Goal: Navigation & Orientation: Find specific page/section

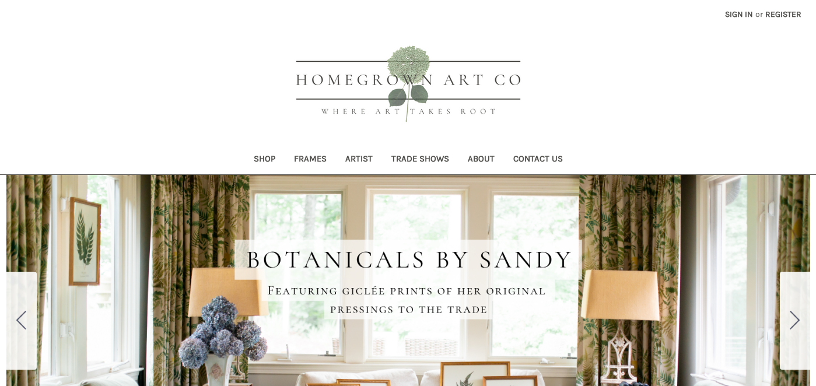
click at [262, 163] on link "Shop" at bounding box center [264, 160] width 40 height 29
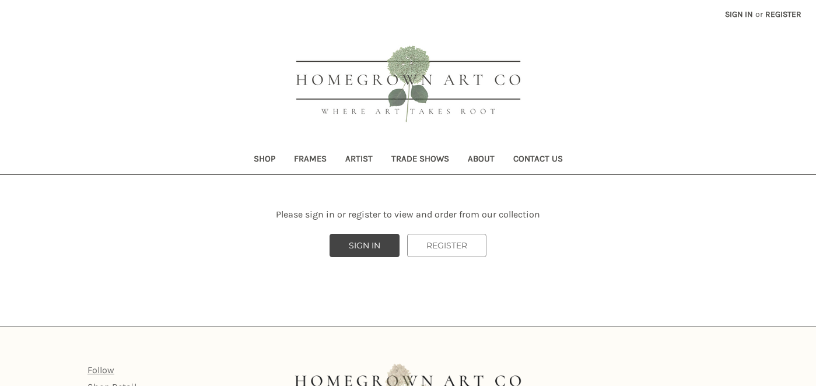
click at [493, 161] on link "About" at bounding box center [480, 160] width 45 height 29
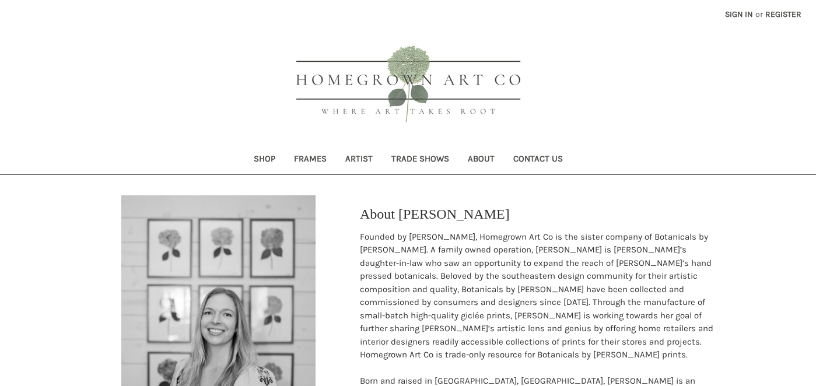
click at [542, 160] on link "Contact Us" at bounding box center [538, 160] width 68 height 29
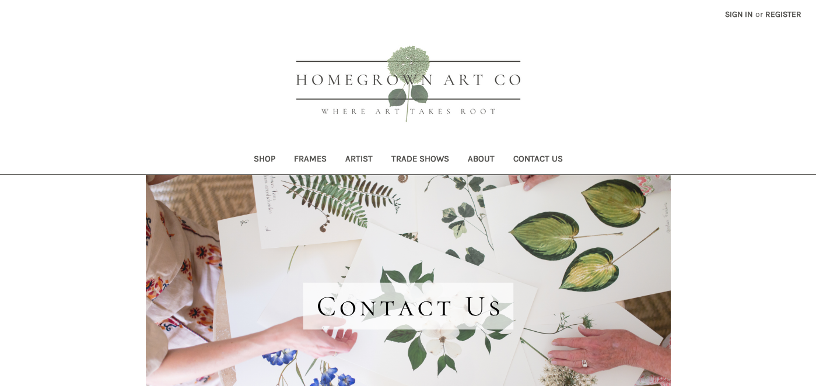
click at [316, 162] on link "Frames" at bounding box center [310, 160] width 51 height 29
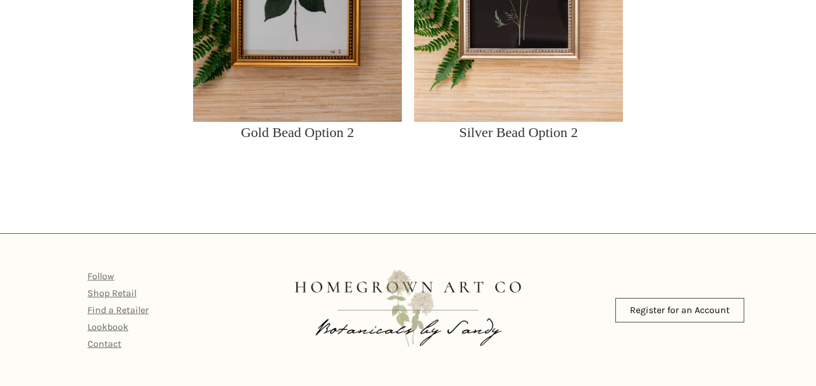
scroll to position [1668, 0]
click at [127, 290] on link "Shop Retail" at bounding box center [111, 293] width 49 height 11
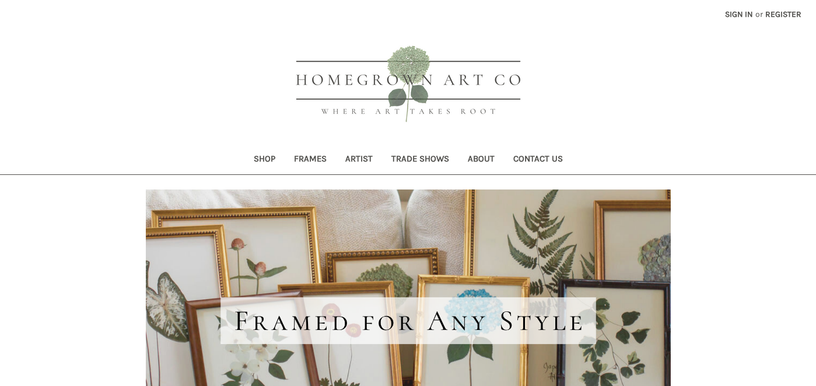
scroll to position [0, 0]
